Goal: Transaction & Acquisition: Purchase product/service

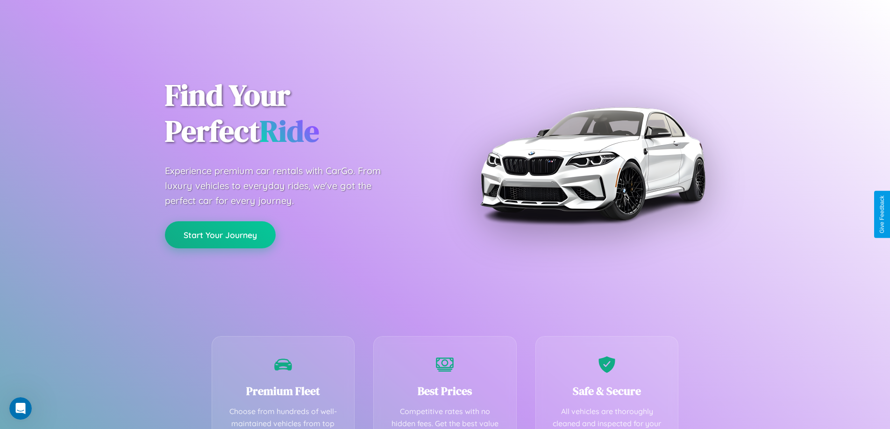
click at [220, 235] on button "Start Your Journey" at bounding box center [220, 234] width 111 height 27
click at [220, 234] on button "Start Your Journey" at bounding box center [220, 234] width 111 height 27
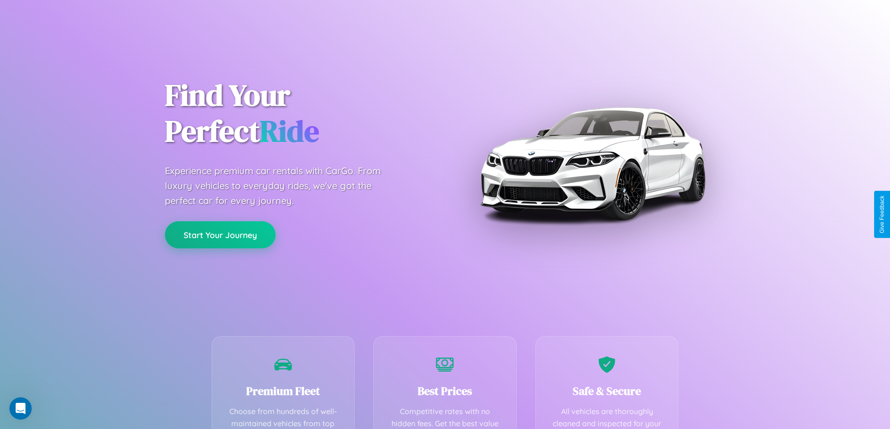
click at [220, 234] on button "Start Your Journey" at bounding box center [220, 234] width 111 height 27
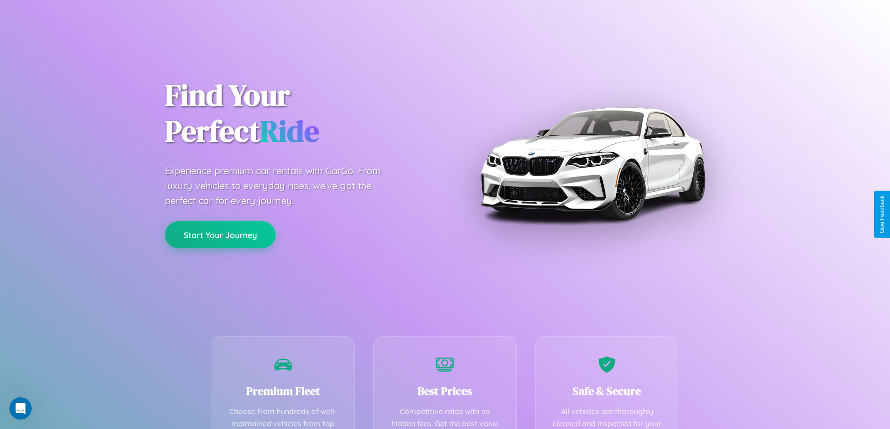
click at [220, 234] on button "Start Your Journey" at bounding box center [220, 234] width 111 height 27
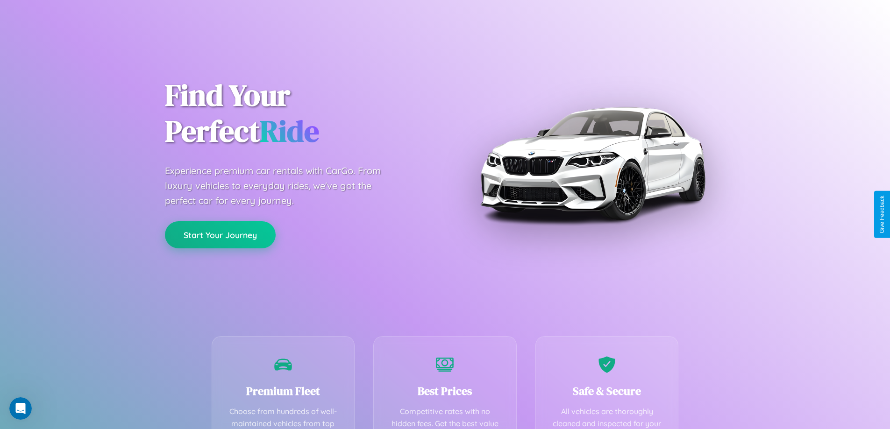
click at [220, 234] on button "Start Your Journey" at bounding box center [220, 234] width 111 height 27
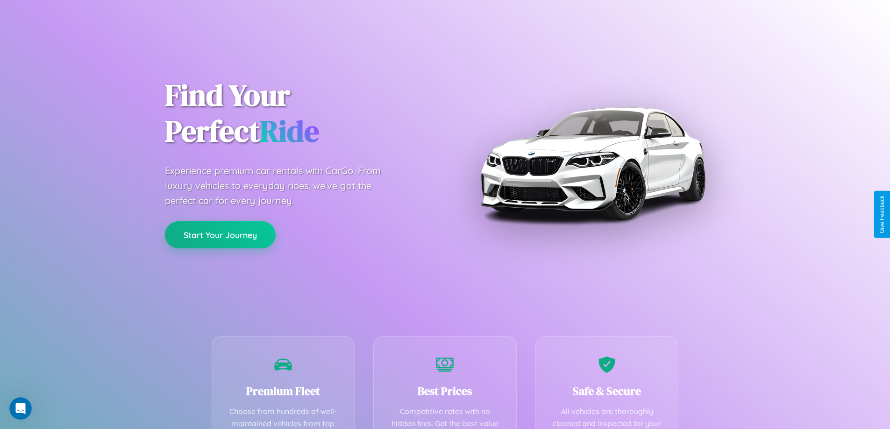
click at [220, 234] on button "Start Your Journey" at bounding box center [220, 234] width 111 height 27
